Goal: Information Seeking & Learning: Check status

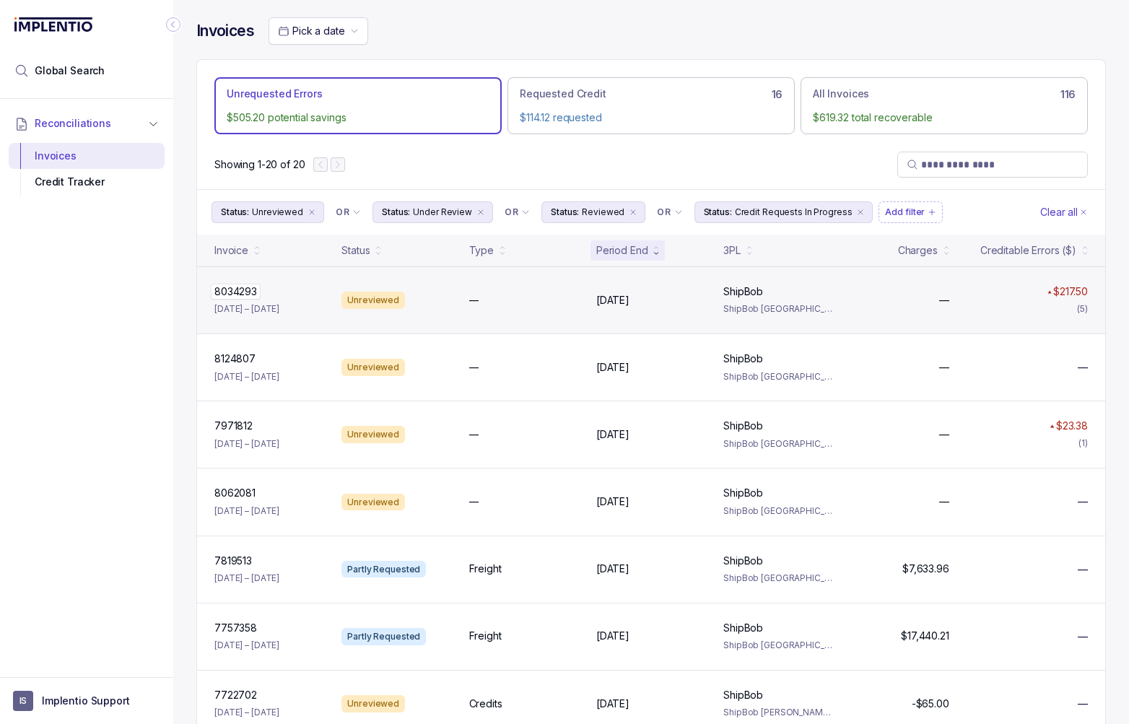
click at [282, 296] on div "8034293 8034293" at bounding box center [269, 292] width 110 height 14
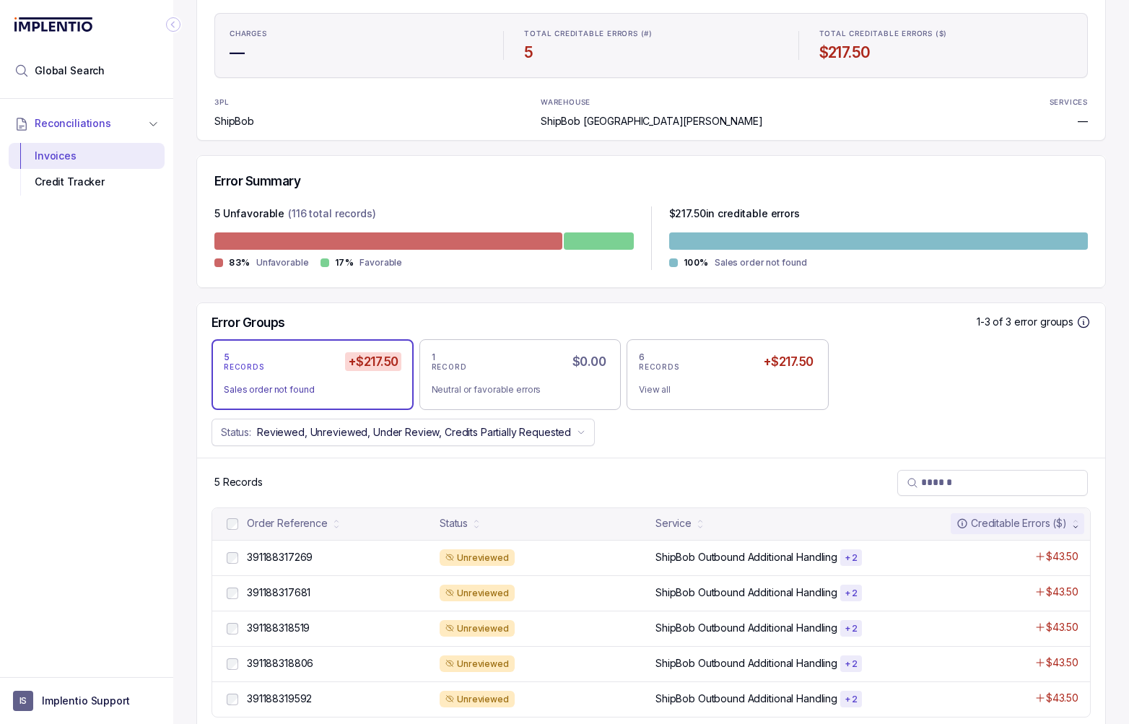
scroll to position [226, 0]
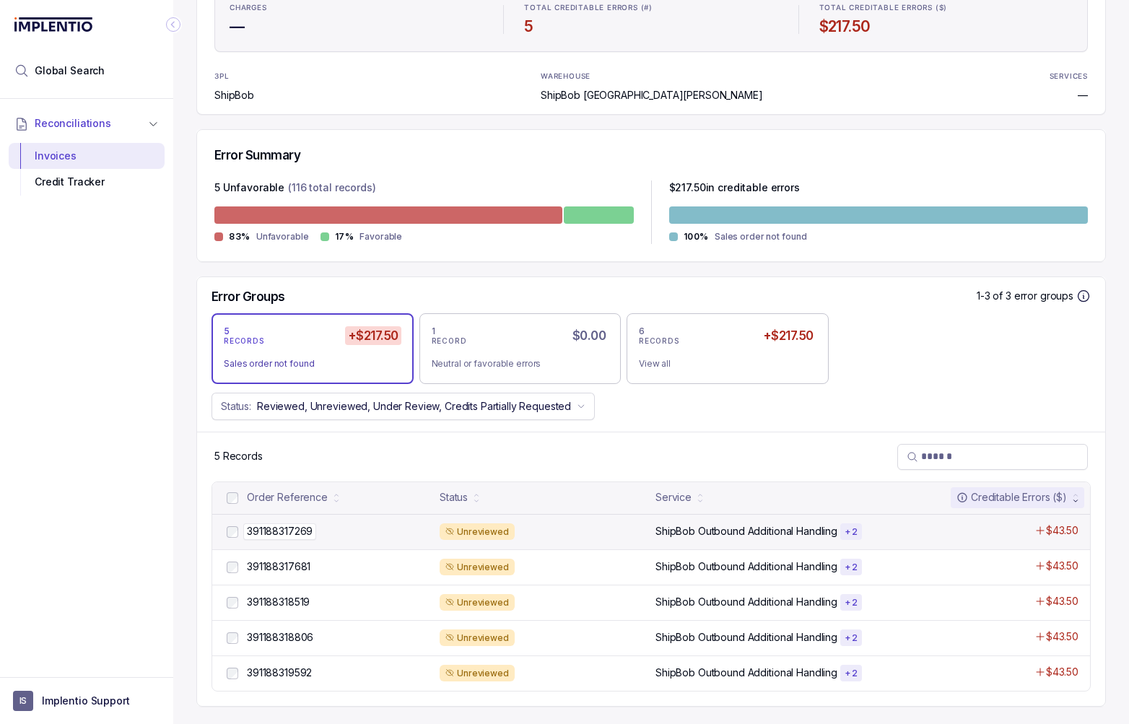
click at [307, 539] on p "391188317269" at bounding box center [279, 532] width 73 height 16
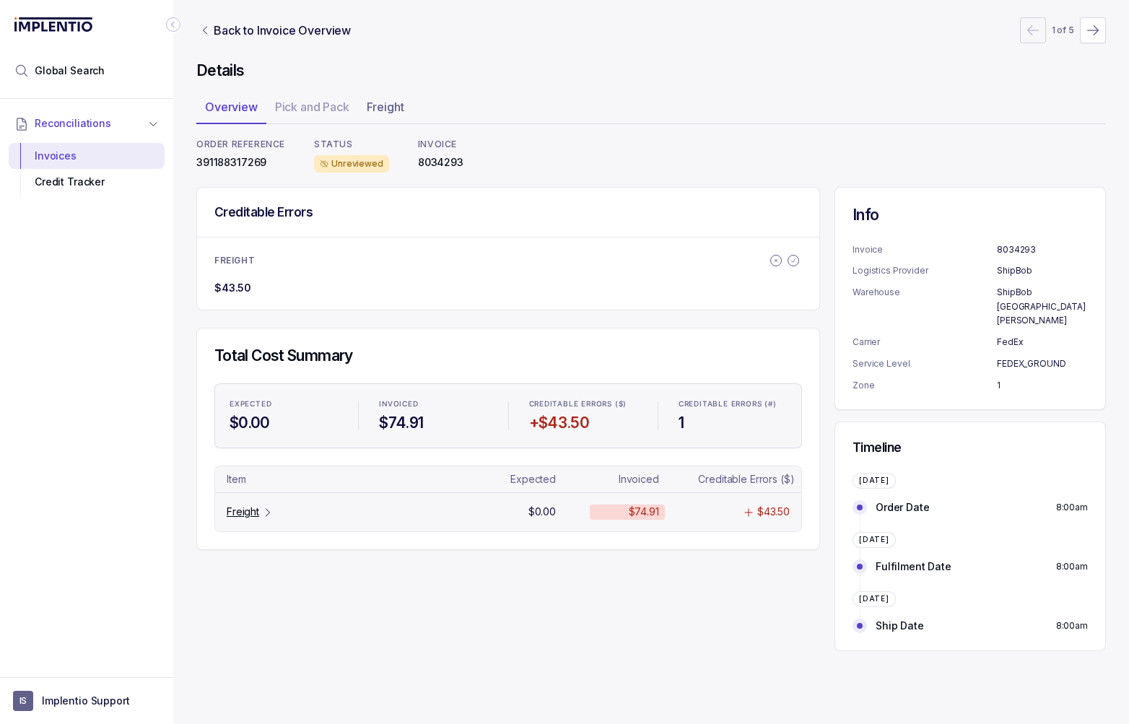
click at [256, 512] on p "Freight" at bounding box center [243, 512] width 32 height 14
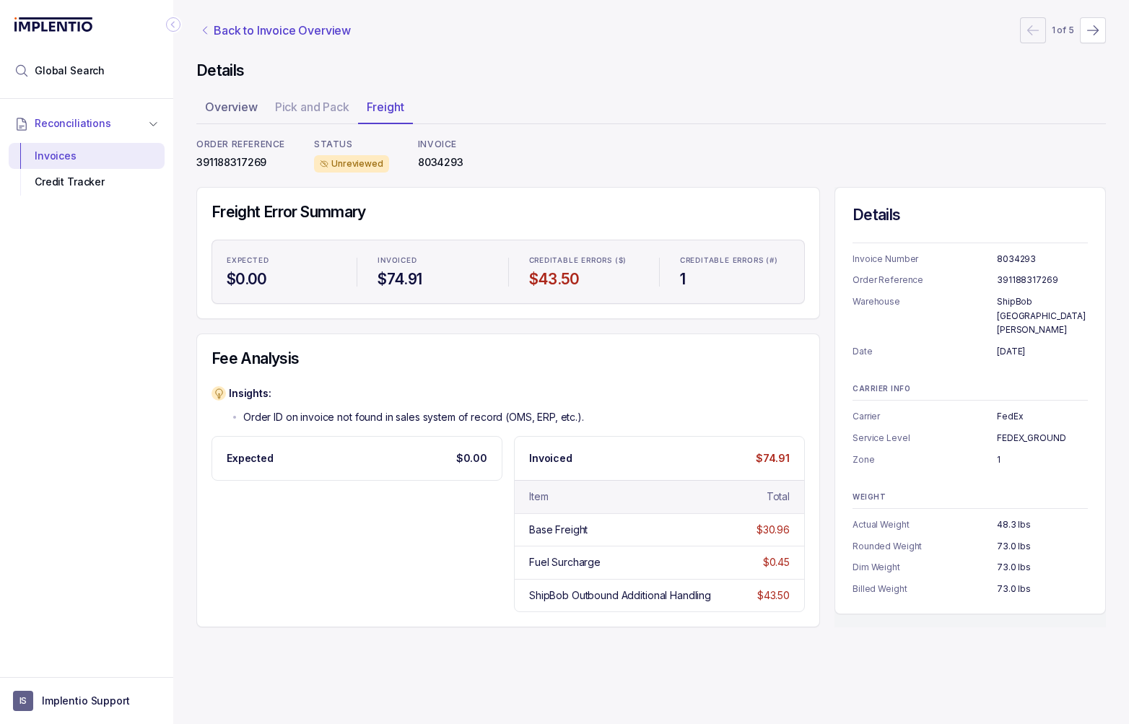
click at [225, 33] on p "Back to Invoice Overview" at bounding box center [282, 30] width 137 height 17
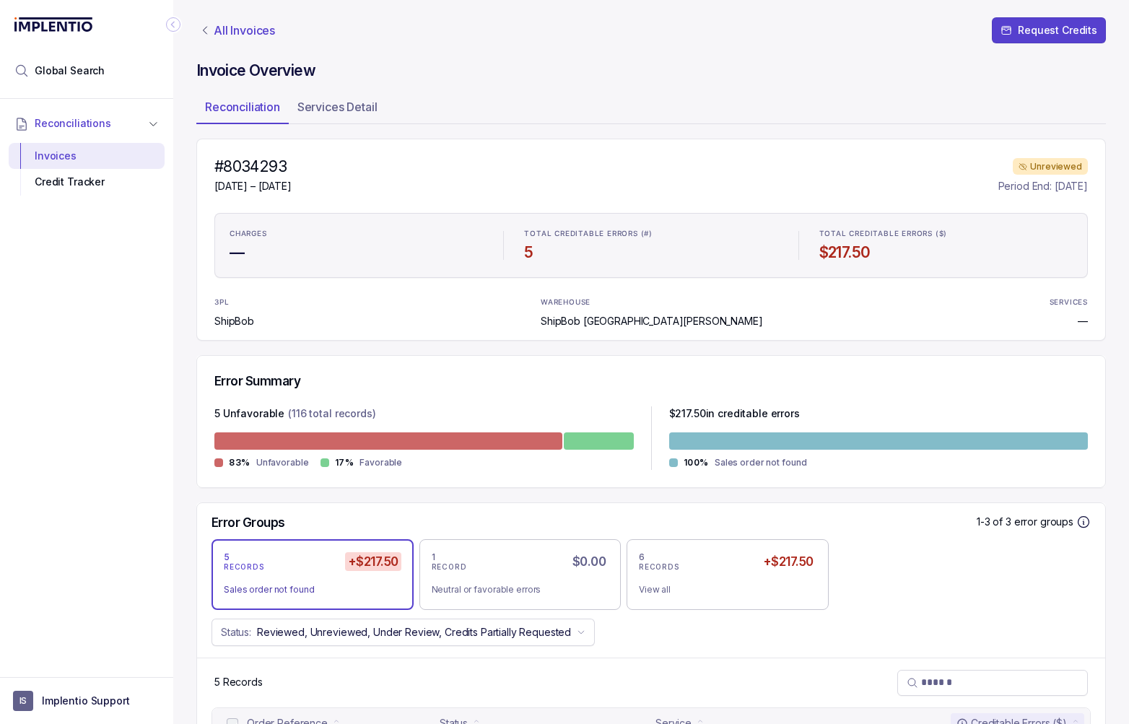
click at [225, 32] on p "All Invoices" at bounding box center [244, 30] width 61 height 14
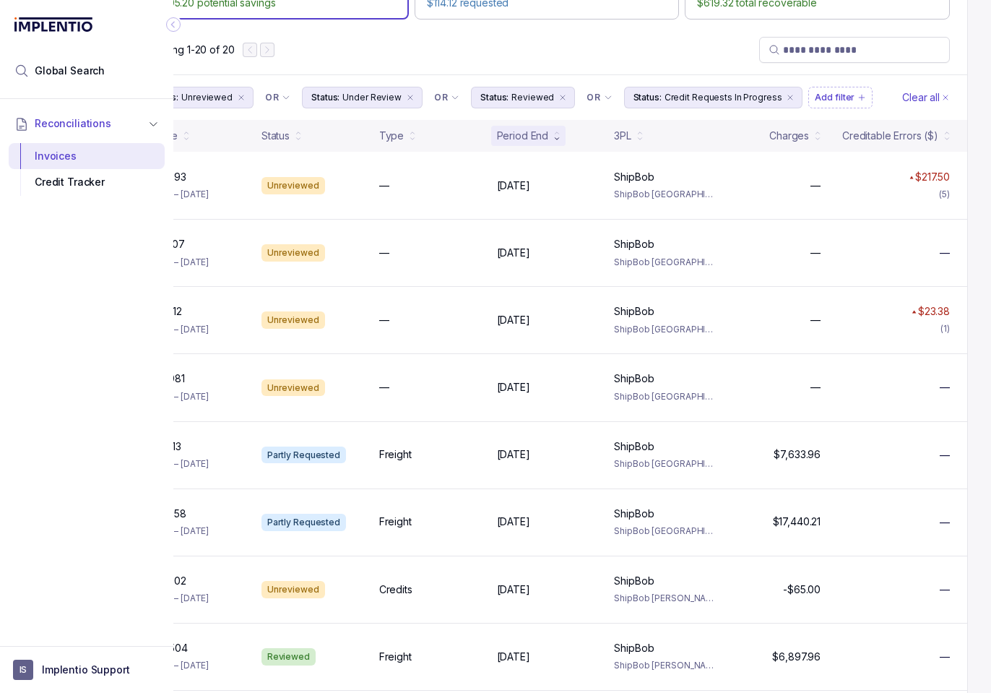
scroll to position [115, 0]
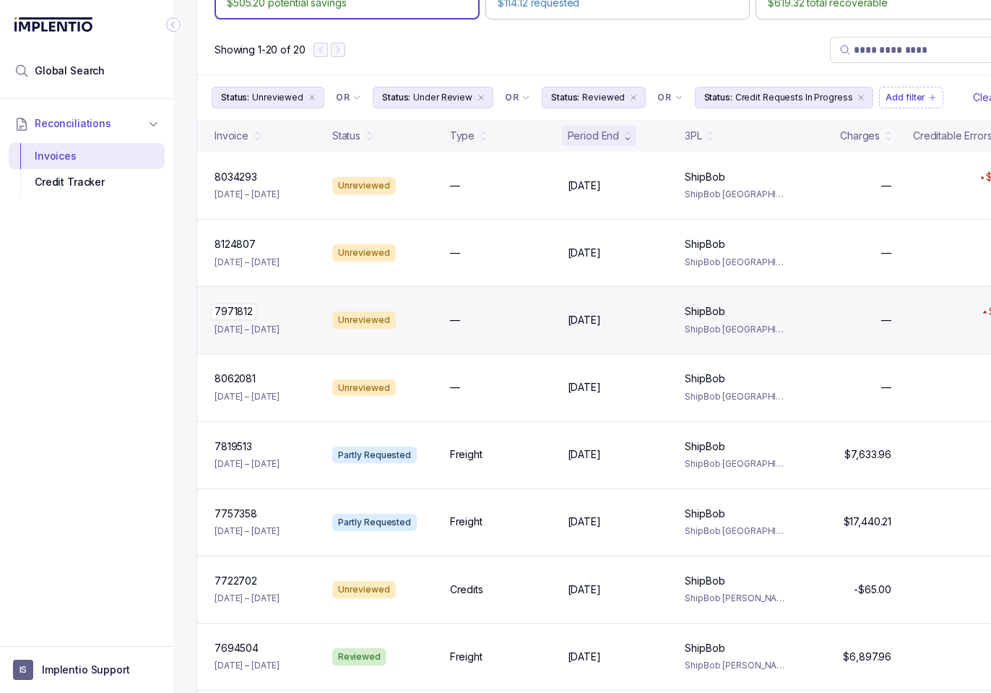
click at [238, 307] on p "7971812" at bounding box center [233, 311] width 45 height 16
